Goal: Information Seeking & Learning: Learn about a topic

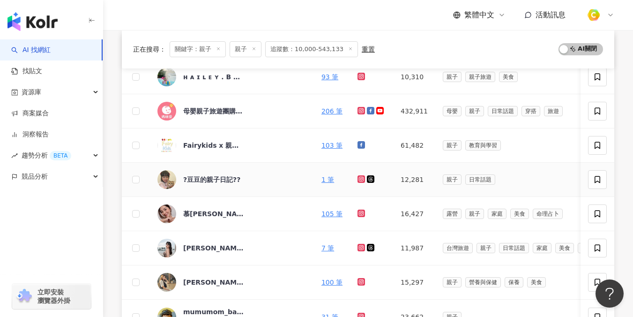
scroll to position [130, 0]
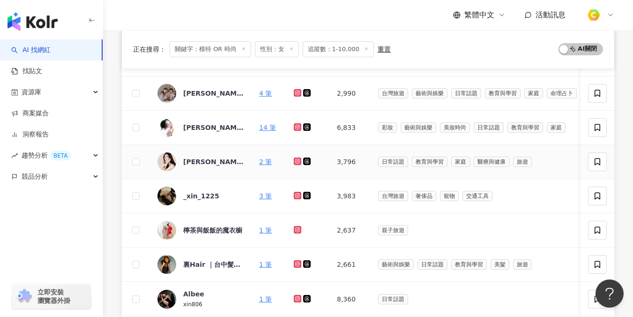
scroll to position [292, 0]
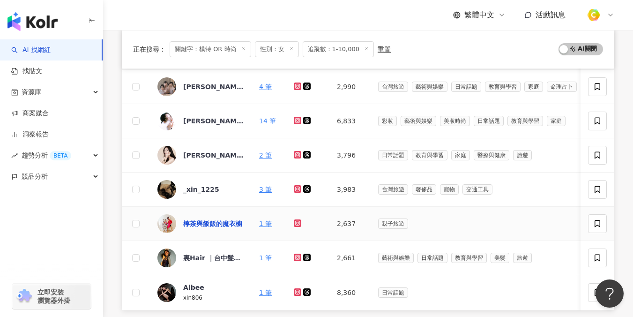
click at [227, 223] on div "檸茶與飯飯的魔衣櫥" at bounding box center [212, 223] width 59 height 9
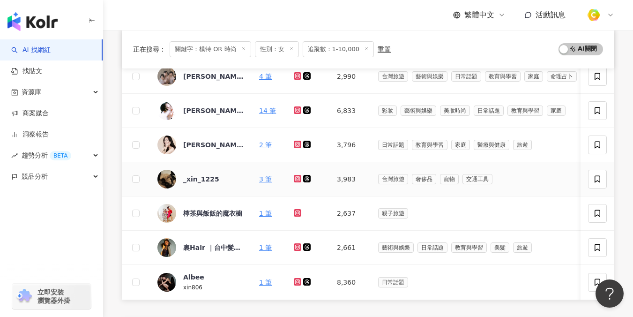
scroll to position [316, 0]
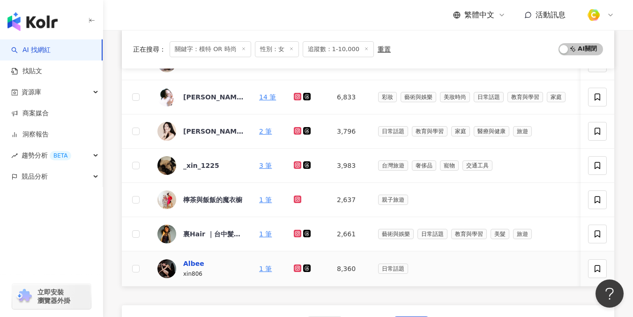
click at [195, 266] on div "Albee" at bounding box center [193, 263] width 21 height 9
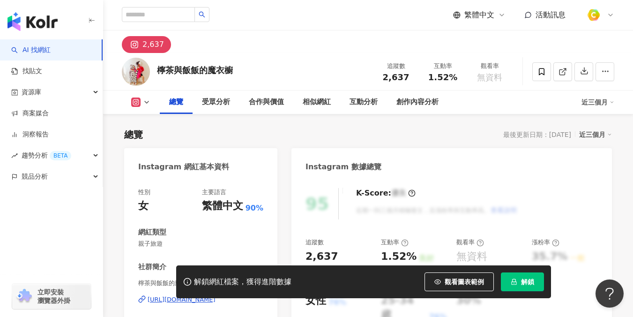
scroll to position [144, 0]
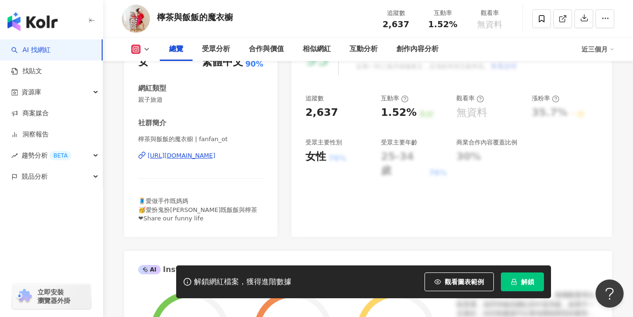
click at [205, 156] on div "https://www.instagram.com/fanfan_ot/" at bounding box center [182, 155] width 68 height 8
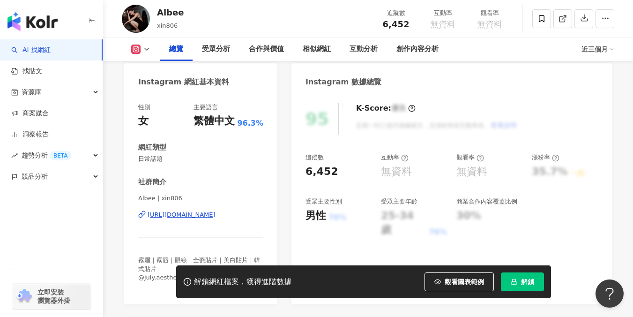
scroll to position [84, 0]
click at [215, 216] on div "[URL][DOMAIN_NAME]" at bounding box center [182, 215] width 68 height 8
